Goal: Task Accomplishment & Management: Manage account settings

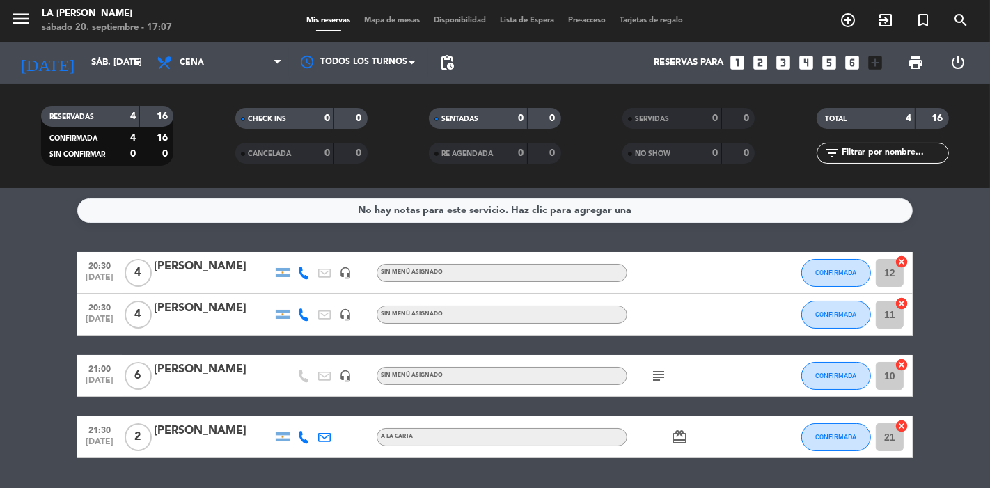
click at [224, 425] on div "[PERSON_NAME]" at bounding box center [213, 431] width 118 height 18
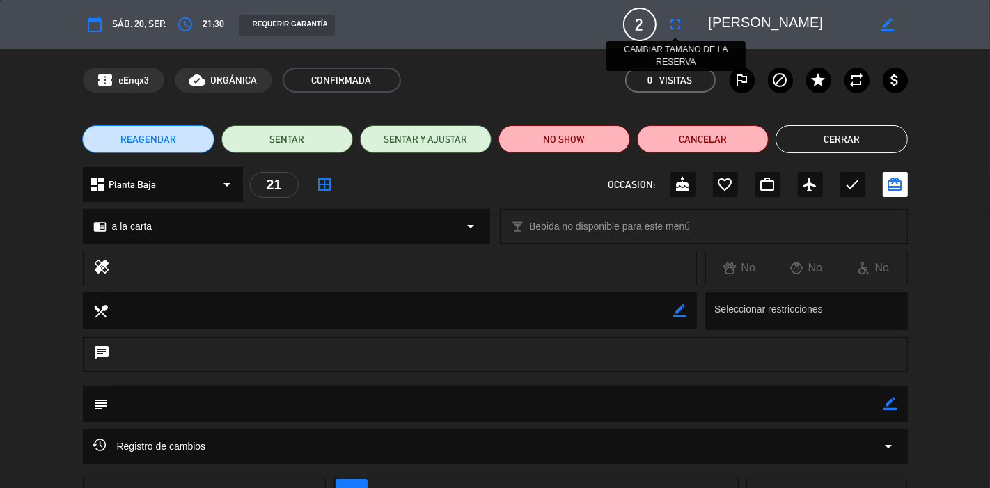
click at [671, 23] on icon "fullscreen" at bounding box center [676, 24] width 17 height 17
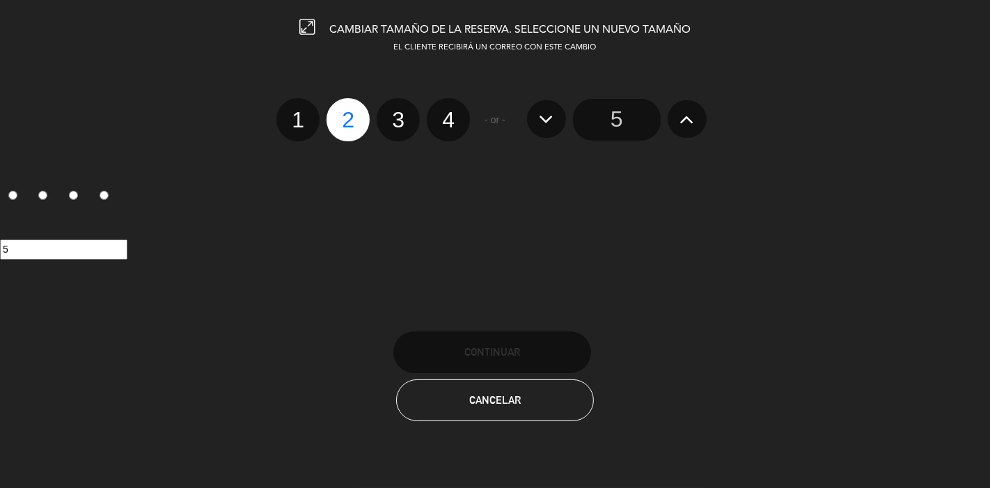
click at [442, 114] on label "4" at bounding box center [448, 119] width 43 height 43
click at [442, 112] on input "4" at bounding box center [446, 107] width 9 height 9
radio input "true"
radio input "false"
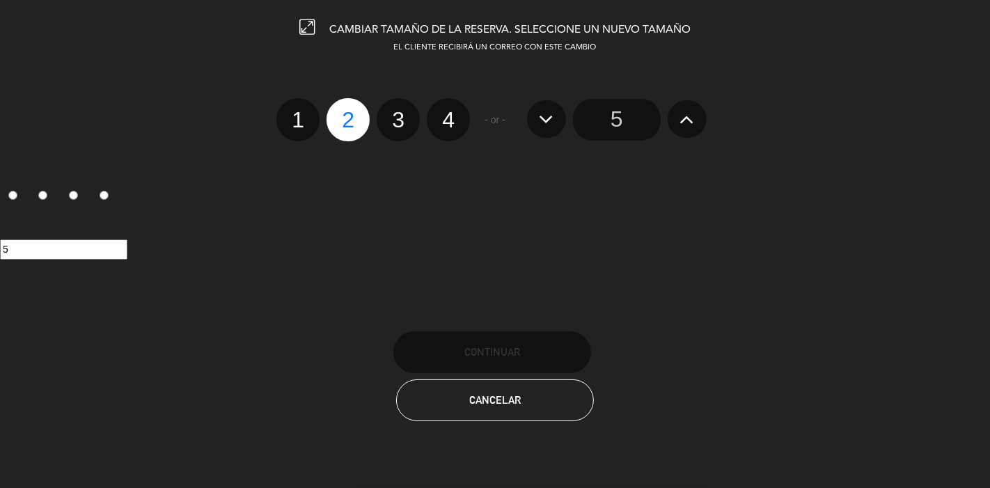
radio input "false"
radio input "true"
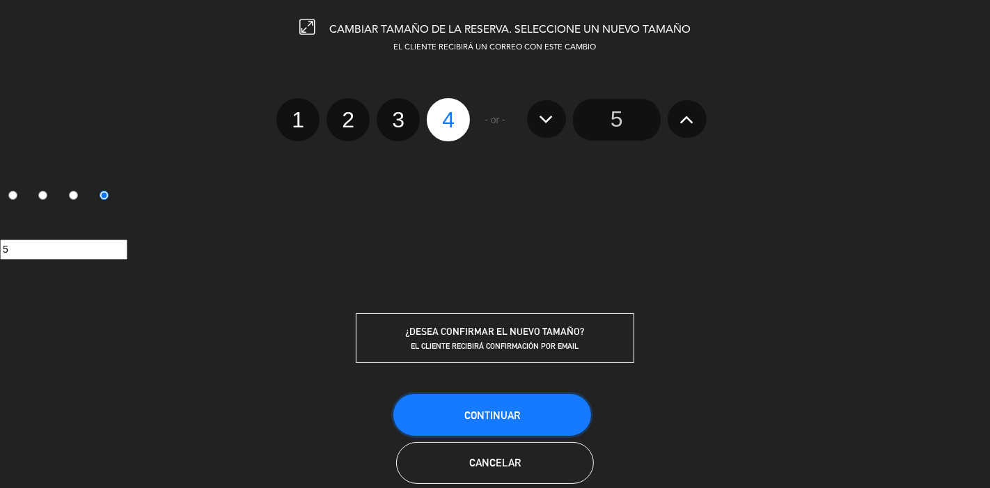
click at [480, 405] on button "Continuar" at bounding box center [492, 415] width 198 height 42
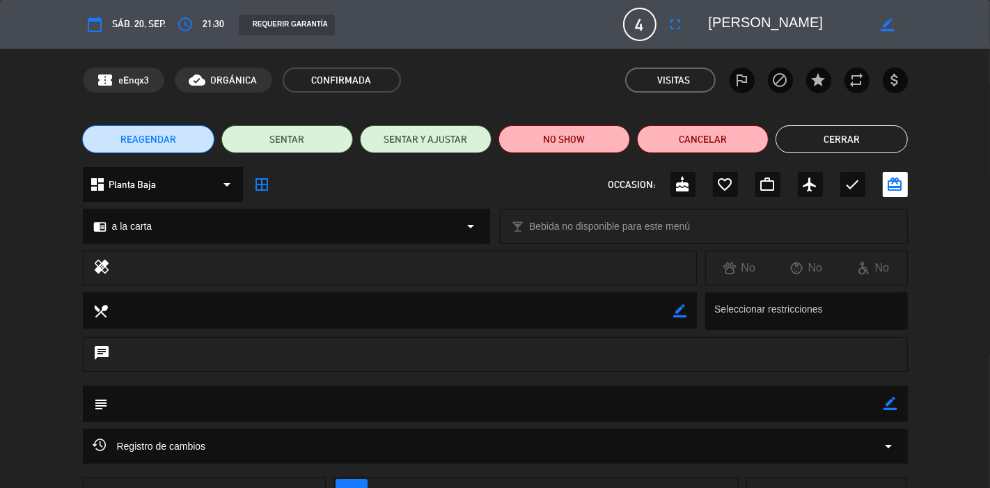
click at [861, 140] on button "Cerrar" at bounding box center [842, 139] width 132 height 28
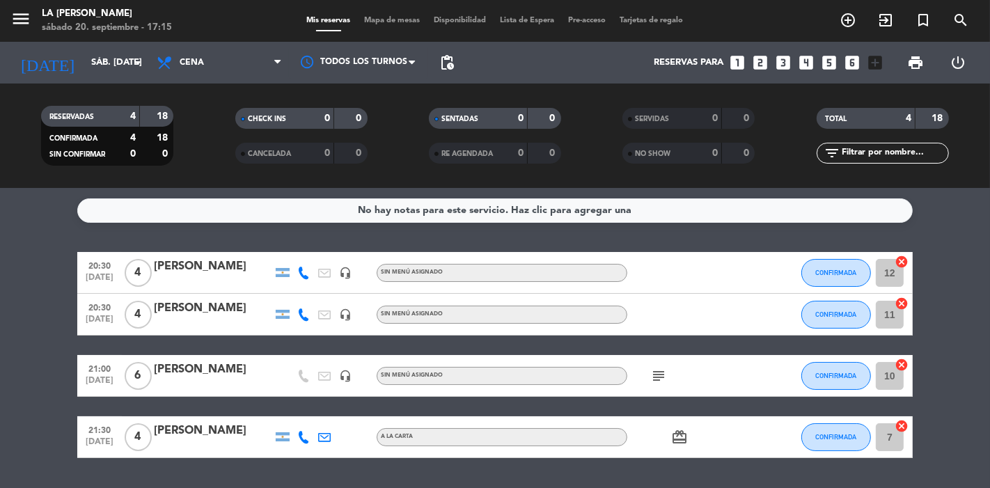
click at [662, 372] on icon "subject" at bounding box center [658, 376] width 17 height 17
